Goal: Information Seeking & Learning: Learn about a topic

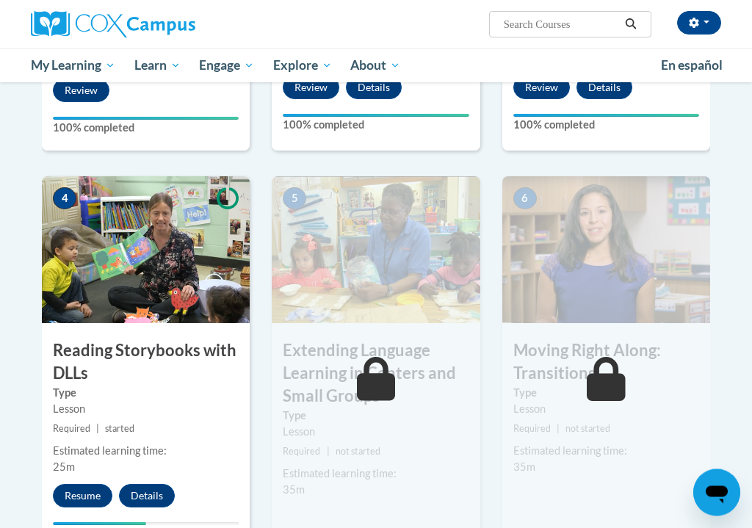
scroll to position [688, 0]
click at [95, 507] on button "Resume" at bounding box center [82, 495] width 59 height 23
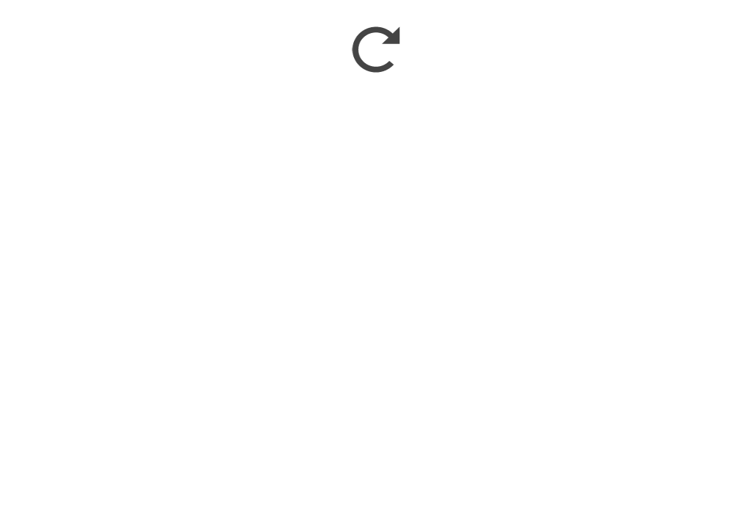
scroll to position [918, 0]
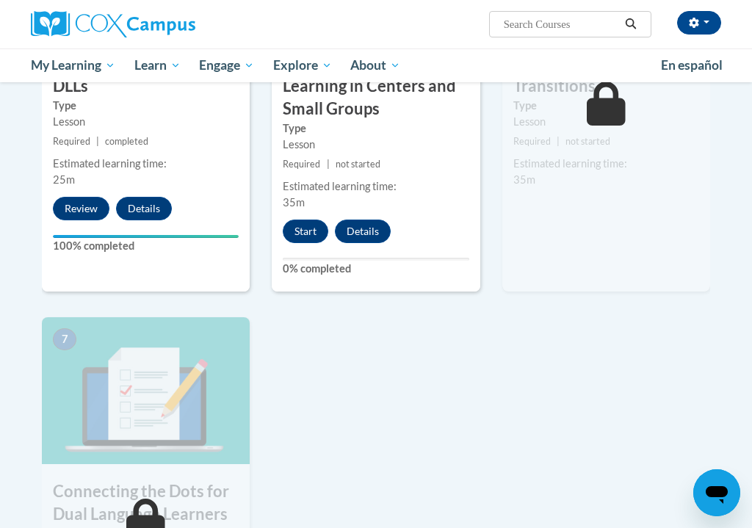
scroll to position [992, 0]
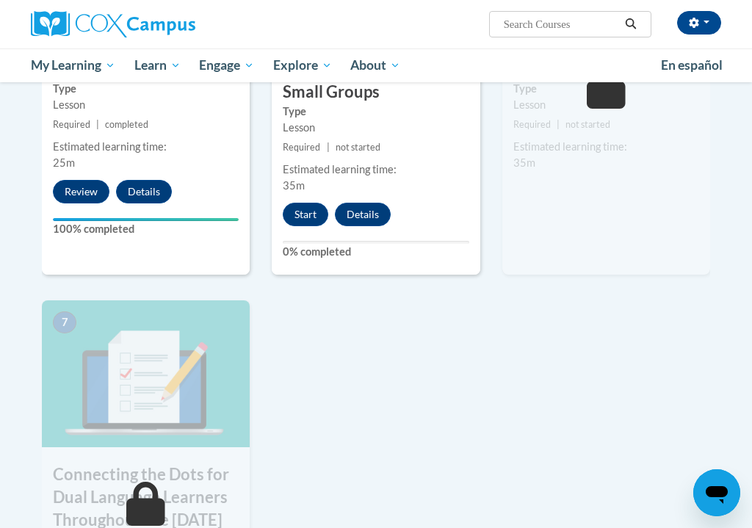
click at [310, 226] on button "Start" at bounding box center [306, 214] width 46 height 23
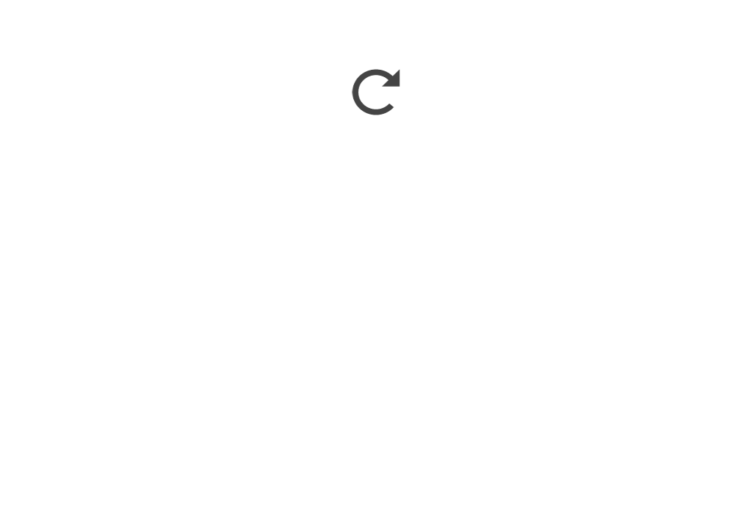
scroll to position [1323, 0]
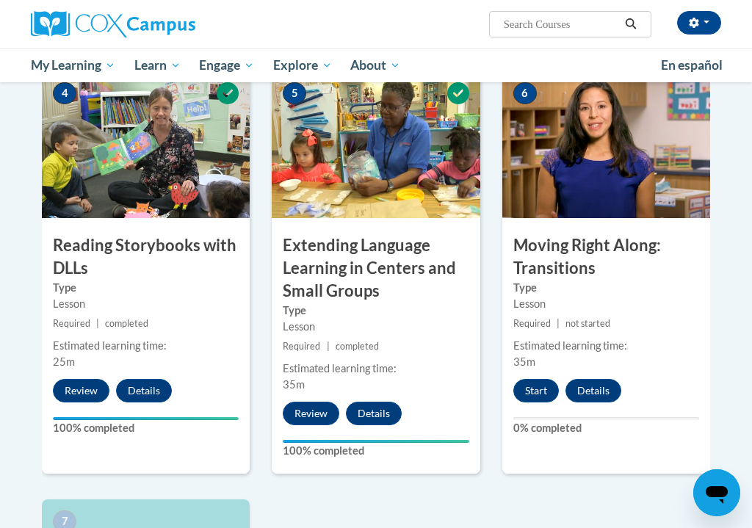
scroll to position [970, 0]
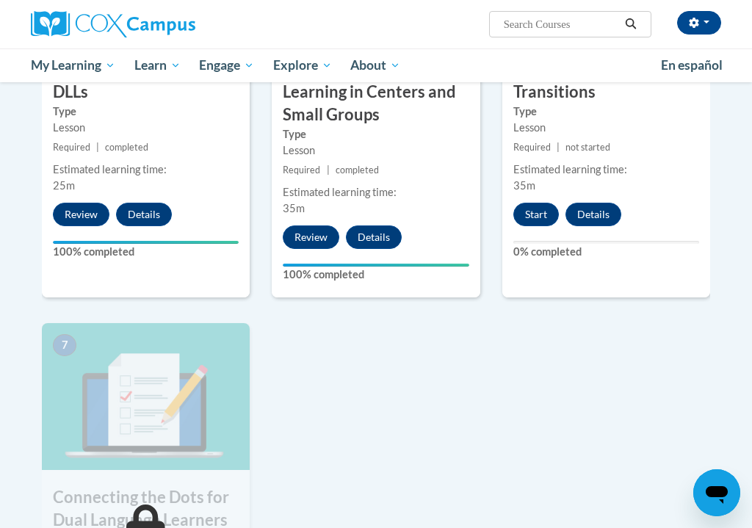
click at [537, 226] on button "Start" at bounding box center [536, 214] width 46 height 23
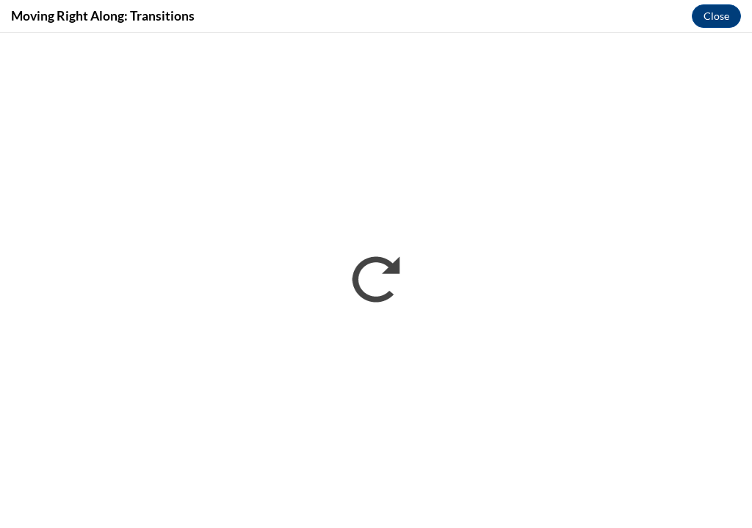
scroll to position [0, 0]
